Goal: Information Seeking & Learning: Learn about a topic

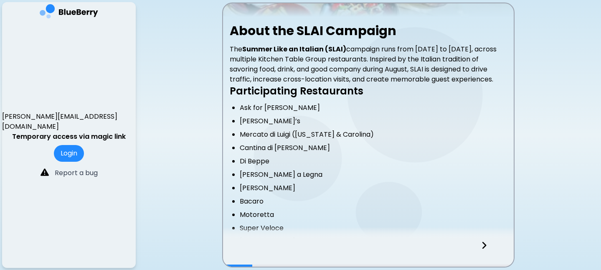
scroll to position [240, 0]
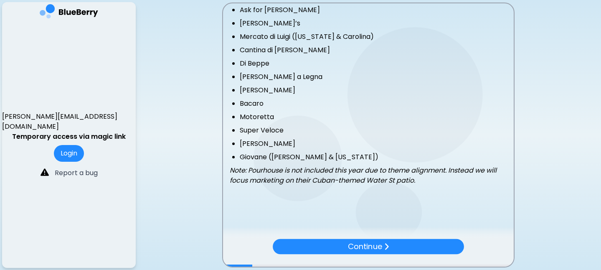
click at [371, 243] on p "Continue" at bounding box center [365, 246] width 34 height 12
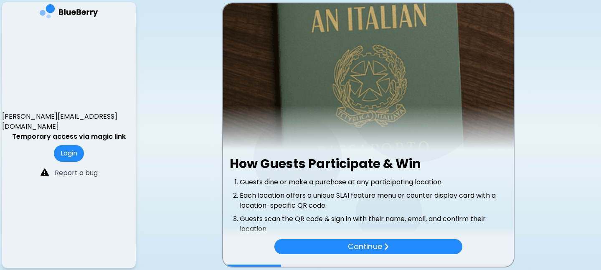
scroll to position [263, 0]
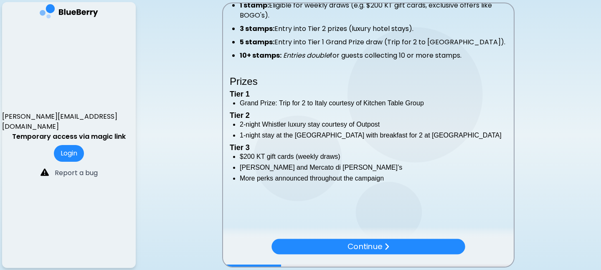
click at [351, 248] on p "Continue" at bounding box center [364, 246] width 35 height 12
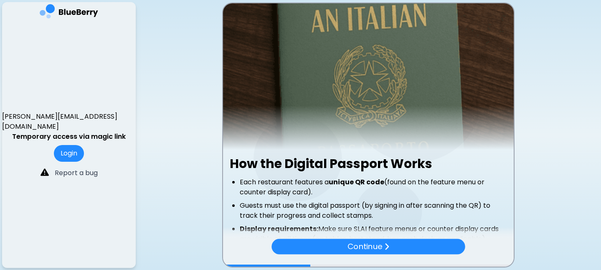
scroll to position [127, 0]
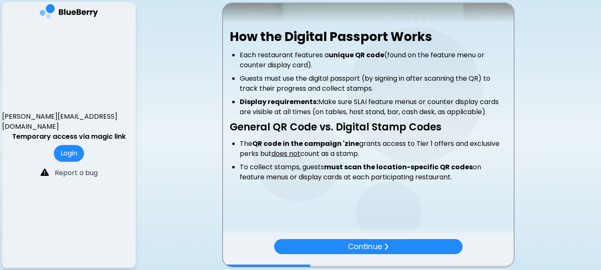
click at [354, 246] on p "Continue" at bounding box center [365, 246] width 34 height 12
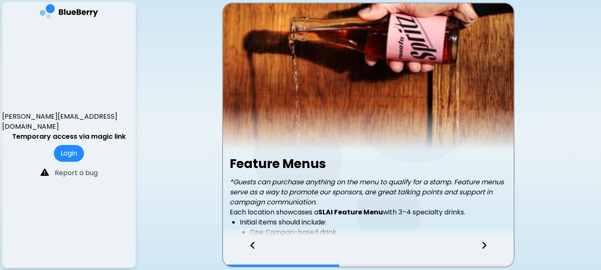
scroll to position [184, 0]
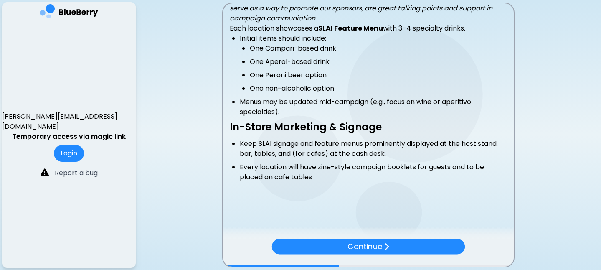
click at [352, 249] on p "Continue" at bounding box center [364, 246] width 35 height 12
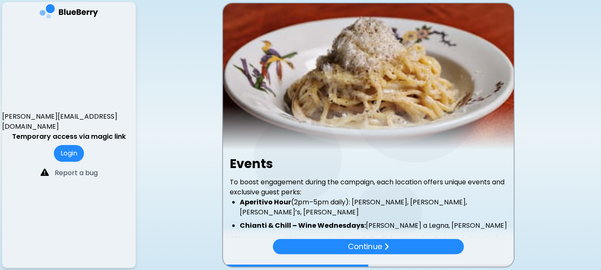
scroll to position [178, 0]
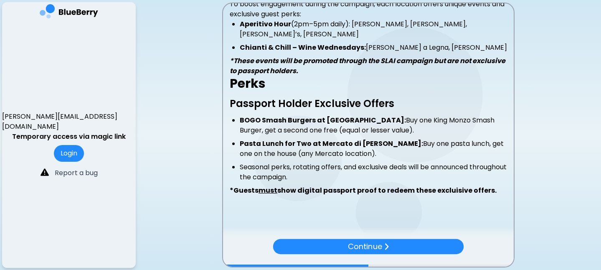
click at [364, 240] on p "Continue" at bounding box center [365, 246] width 34 height 12
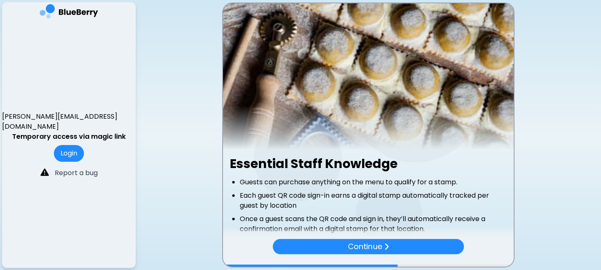
scroll to position [145, 0]
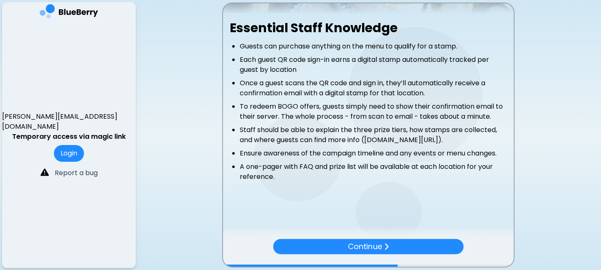
click at [358, 248] on p "Continue" at bounding box center [365, 246] width 34 height 12
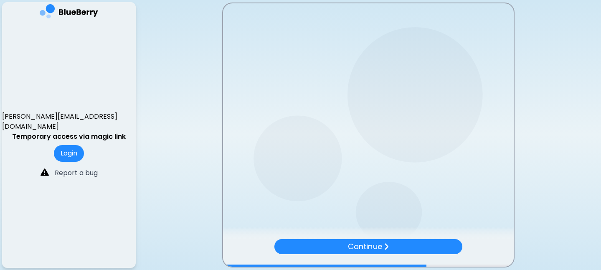
scroll to position [0, 0]
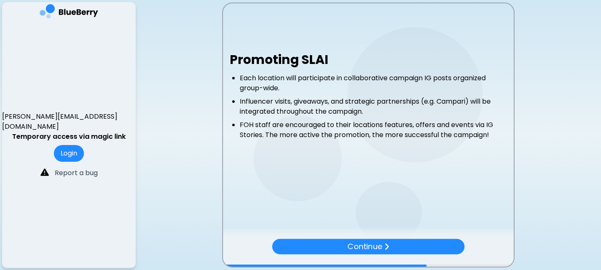
click at [367, 245] on p "Continue" at bounding box center [364, 246] width 35 height 12
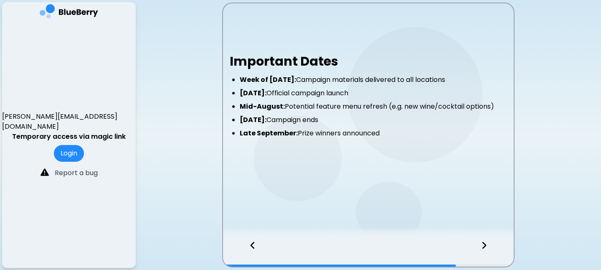
click at [485, 247] on icon at bounding box center [484, 244] width 6 height 9
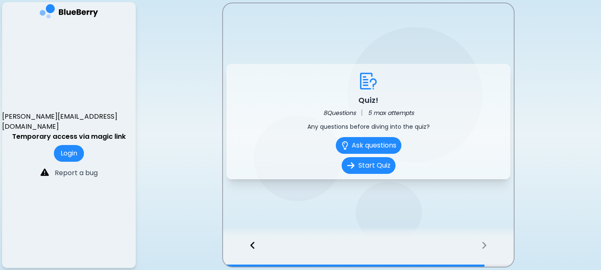
click at [368, 164] on button "Start Quiz" at bounding box center [368, 165] width 54 height 17
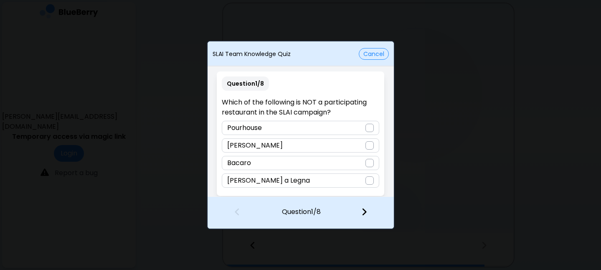
click at [377, 53] on button "Cancel" at bounding box center [374, 54] width 30 height 12
